Goal: Book appointment/travel/reservation

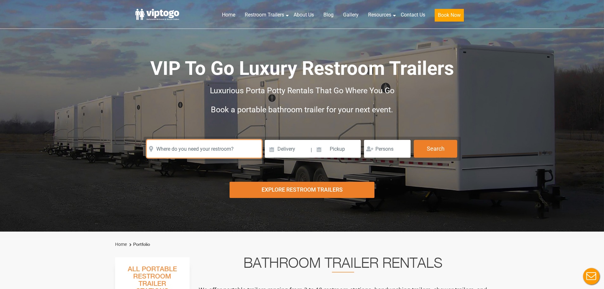
click at [222, 148] on input "text" at bounding box center [204, 149] width 115 height 18
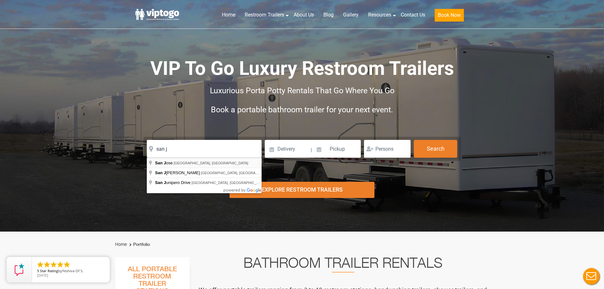
type input "[GEOGRAPHIC_DATA], [GEOGRAPHIC_DATA], [GEOGRAPHIC_DATA]"
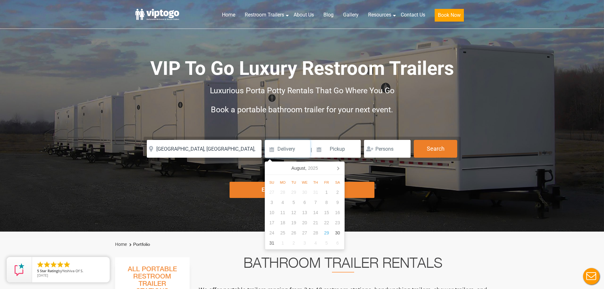
click at [282, 148] on input at bounding box center [287, 149] width 45 height 18
click at [338, 165] on icon at bounding box center [338, 168] width 10 height 10
click at [315, 214] on div "18" at bounding box center [315, 212] width 11 height 10
type input "[DATE]"
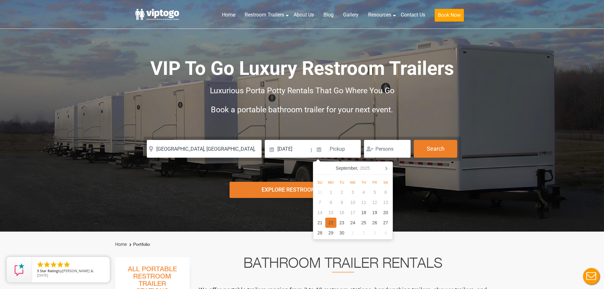
click at [327, 223] on div "22" at bounding box center [331, 223] width 11 height 10
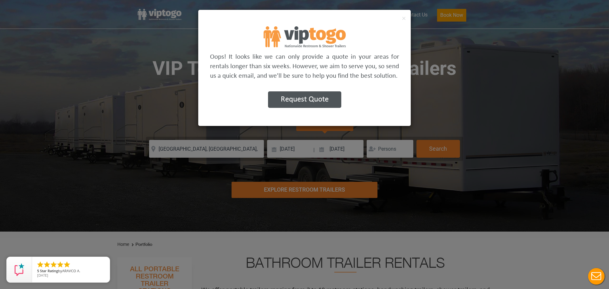
click at [429, 69] on div "× Oops! It looks like we can only provide a quote in your areas for rentals lon…" at bounding box center [304, 144] width 609 height 289
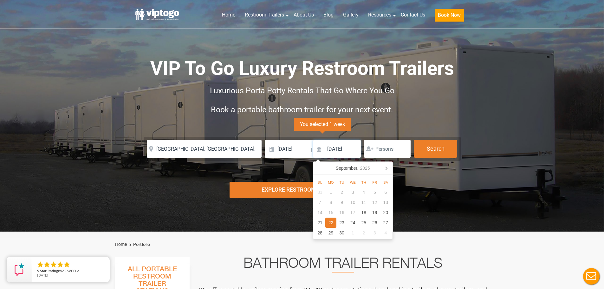
click at [328, 147] on input "[DATE]" at bounding box center [337, 149] width 48 height 18
click at [385, 170] on icon at bounding box center [386, 168] width 10 height 10
click at [351, 201] on div "10" at bounding box center [352, 202] width 11 height 10
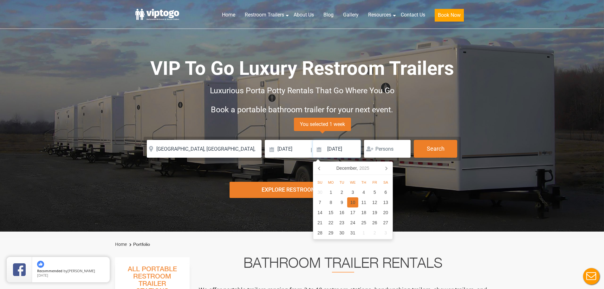
type input "[DATE]"
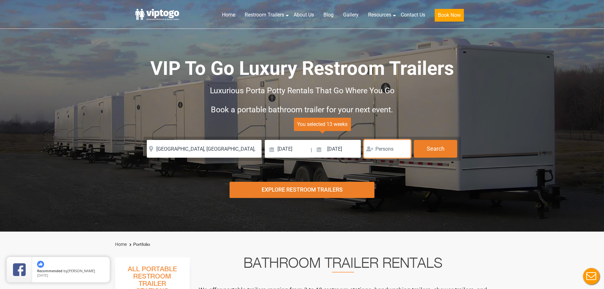
click at [381, 150] on input "number" at bounding box center [387, 149] width 47 height 18
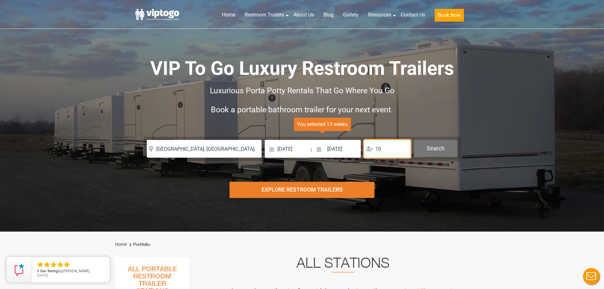
type input "10"
click at [421, 148] on button "Search" at bounding box center [435, 148] width 43 height 17
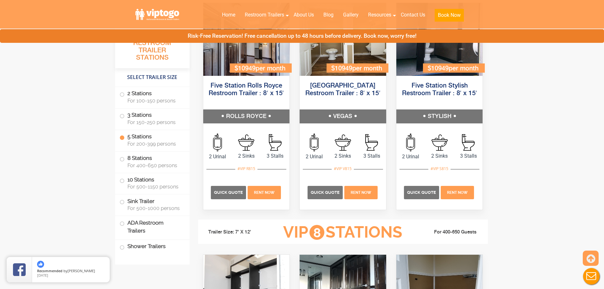
scroll to position [1018, 0]
